Goal: Find contact information: Find contact information

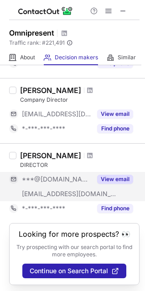
scroll to position [706, 0]
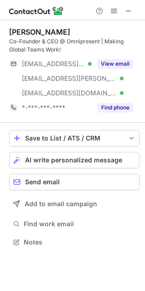
scroll to position [236, 145]
drag, startPoint x: 11, startPoint y: 42, endPoint x: 57, endPoint y: 40, distance: 46.2
click at [57, 40] on div "Co-Founder & CEO @ Omnipresent | Making Global Teams Work!" at bounding box center [74, 45] width 131 height 16
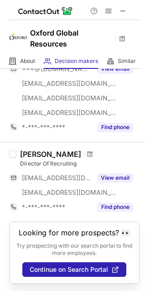
scroll to position [753, 0]
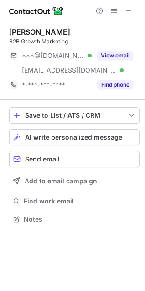
scroll to position [213, 145]
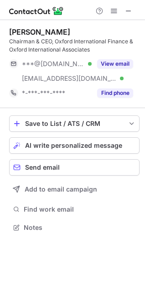
scroll to position [222, 145]
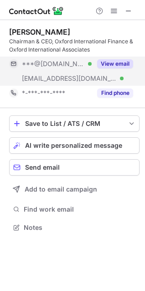
click at [109, 65] on button "View email" at bounding box center [115, 63] width 36 height 9
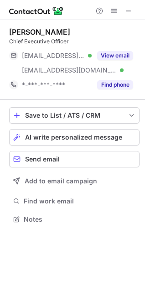
scroll to position [213, 145]
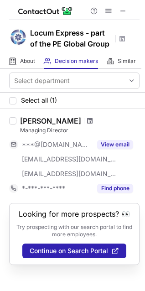
click at [87, 122] on span at bounding box center [89, 120] width 5 height 7
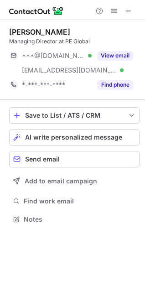
scroll to position [213, 145]
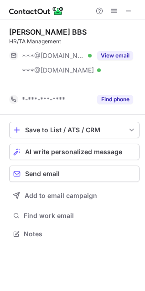
scroll to position [213, 145]
